Goal: Information Seeking & Learning: Learn about a topic

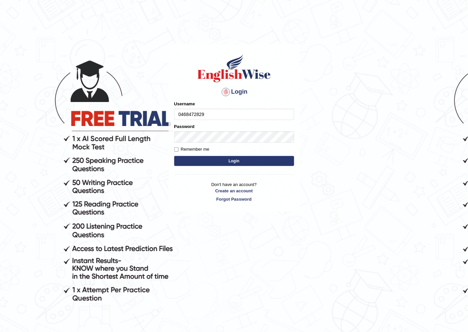
type input "0468472829"
click at [225, 162] on button "Login" at bounding box center [234, 161] width 120 height 10
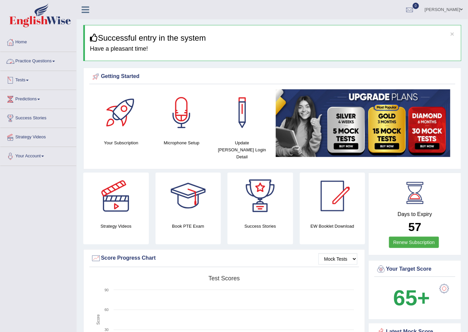
click at [45, 62] on link "Practice Questions" at bounding box center [38, 60] width 76 height 17
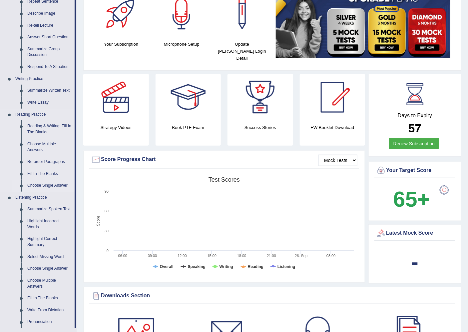
scroll to position [111, 0]
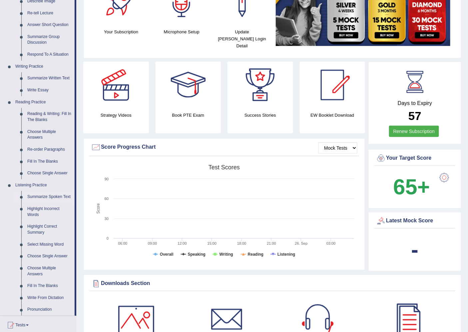
click at [46, 198] on link "Summarize Spoken Text" at bounding box center [49, 197] width 50 height 12
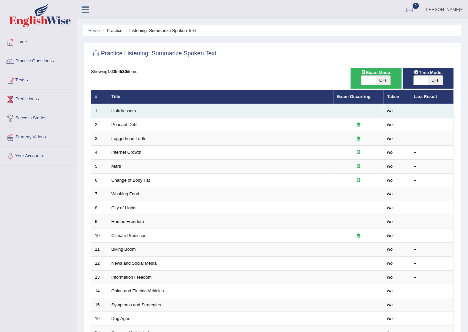
click at [174, 107] on td "Hairdressers" at bounding box center [221, 111] width 226 height 14
click at [304, 109] on td "Hairdressers" at bounding box center [221, 111] width 226 height 14
click at [125, 111] on link "Hairdressers" at bounding box center [124, 110] width 25 height 5
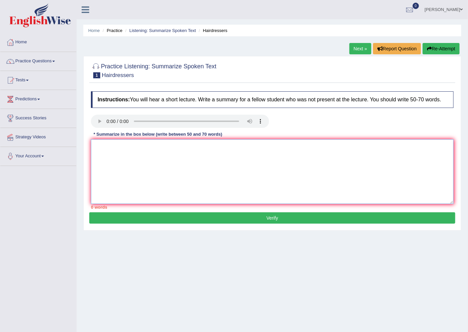
click at [98, 158] on textarea at bounding box center [272, 171] width 363 height 65
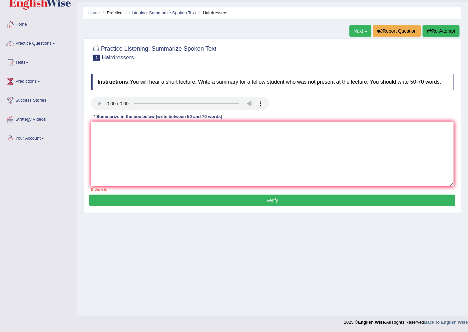
click at [451, 31] on button "Re-Attempt" at bounding box center [441, 30] width 37 height 11
click at [101, 133] on textarea at bounding box center [272, 154] width 363 height 65
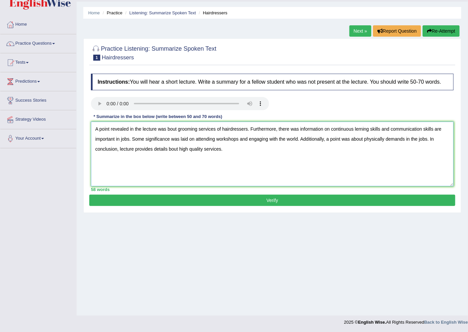
click at [167, 128] on textarea "A point revealed in the lecture was bout grooming services of hairdressers. Fur…" at bounding box center [272, 154] width 363 height 65
click at [361, 128] on textarea "A point revealed in the lecture was about grooming services of hairdressers. Fu…" at bounding box center [272, 154] width 363 height 65
click at [168, 151] on textarea "A point revealed in the lecture was about grooming services of hairdressers. Fu…" at bounding box center [272, 154] width 363 height 65
click at [168, 148] on textarea "A point revealed in the lecture was about grooming services of hairdressers. Fu…" at bounding box center [272, 154] width 363 height 65
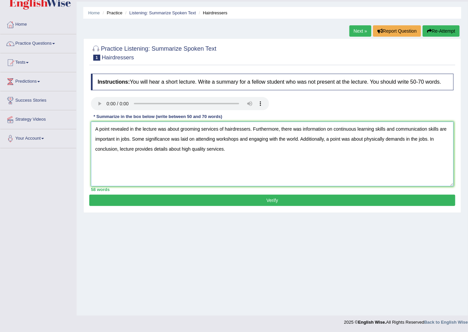
type textarea "A point revealed in the lecture was about grooming services of hairdressers. Fu…"
click at [228, 197] on button "Verify" at bounding box center [272, 200] width 366 height 11
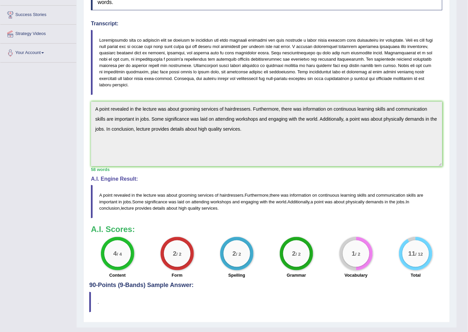
scroll to position [109, 0]
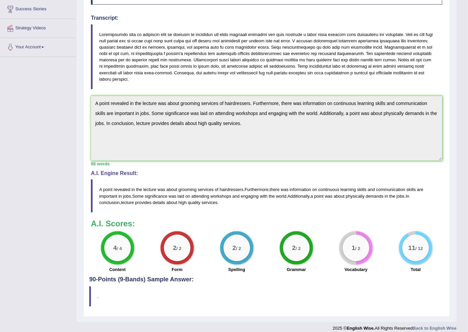
click at [360, 246] on small "/ 2" at bounding box center [358, 248] width 5 height 5
click at [354, 248] on div "1 / 2" at bounding box center [356, 248] width 27 height 27
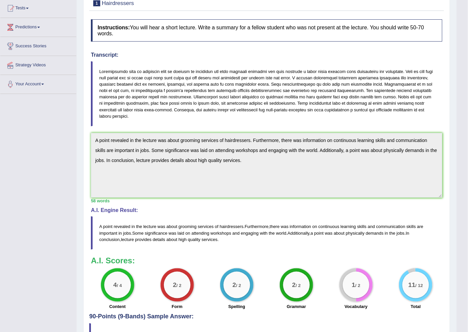
scroll to position [0, 0]
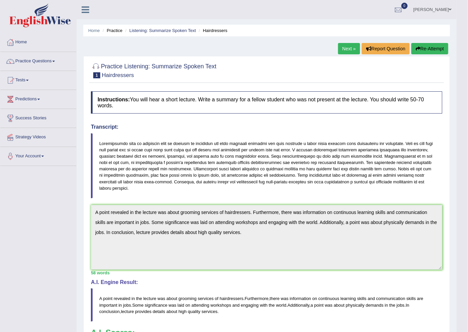
click at [343, 49] on link "Next »" at bounding box center [349, 48] width 22 height 11
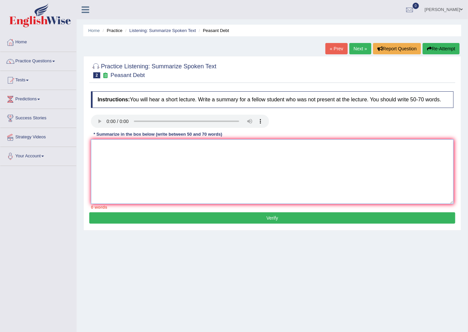
click at [118, 150] on textarea at bounding box center [272, 171] width 363 height 65
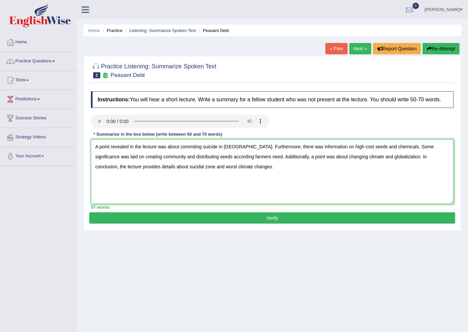
type textarea "A point revealed in the lecture was about commiting suicide in India. Furthermo…"
click at [332, 218] on button "Verify" at bounding box center [272, 217] width 366 height 11
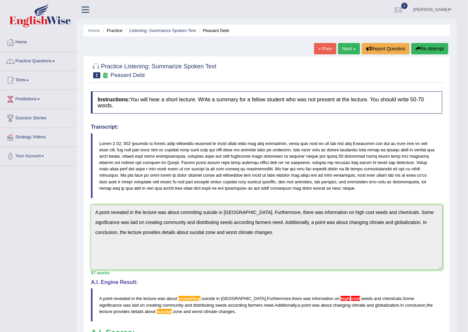
click at [348, 48] on link "Next »" at bounding box center [349, 48] width 22 height 11
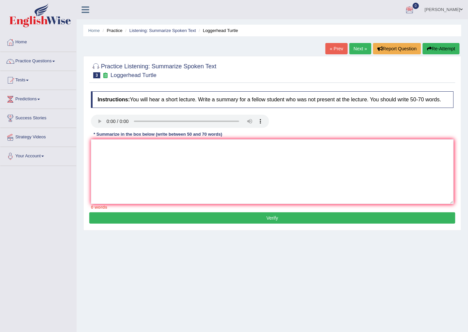
click at [354, 51] on link "Next »" at bounding box center [361, 48] width 22 height 11
click at [448, 44] on button "Re-Attempt" at bounding box center [441, 48] width 37 height 11
click at [103, 146] on textarea at bounding box center [272, 171] width 363 height 65
click at [179, 145] on textarea "A point revealed in the lecture was about rapidly evolution of internet." at bounding box center [272, 171] width 363 height 65
click at [249, 149] on textarea "A point revealed in the lecture was about the rapidly evolution of internet." at bounding box center [272, 171] width 363 height 65
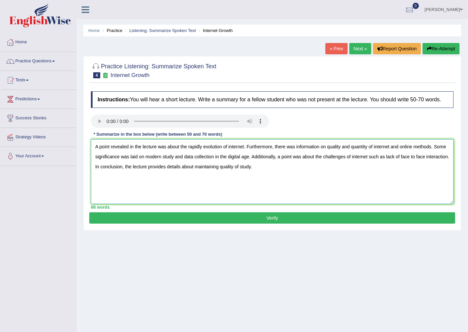
click at [305, 149] on textarea "A point revealed in the lecture was about the rapidly evolution of internet. Fu…" at bounding box center [272, 171] width 363 height 65
click at [307, 147] on textarea "A point revealed in the lecture was about the rapidly evolution of internet. Fu…" at bounding box center [272, 171] width 363 height 65
type textarea "A point revealed in the lecture was about the rapidly evolution of internet. Fu…"
click at [263, 216] on button "Verify" at bounding box center [272, 217] width 366 height 11
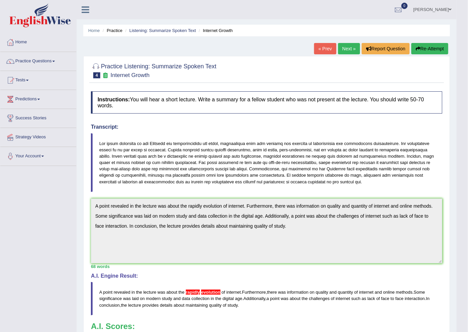
click at [327, 48] on link "« Prev" at bounding box center [325, 48] width 22 height 11
